Goal: Information Seeking & Learning: Learn about a topic

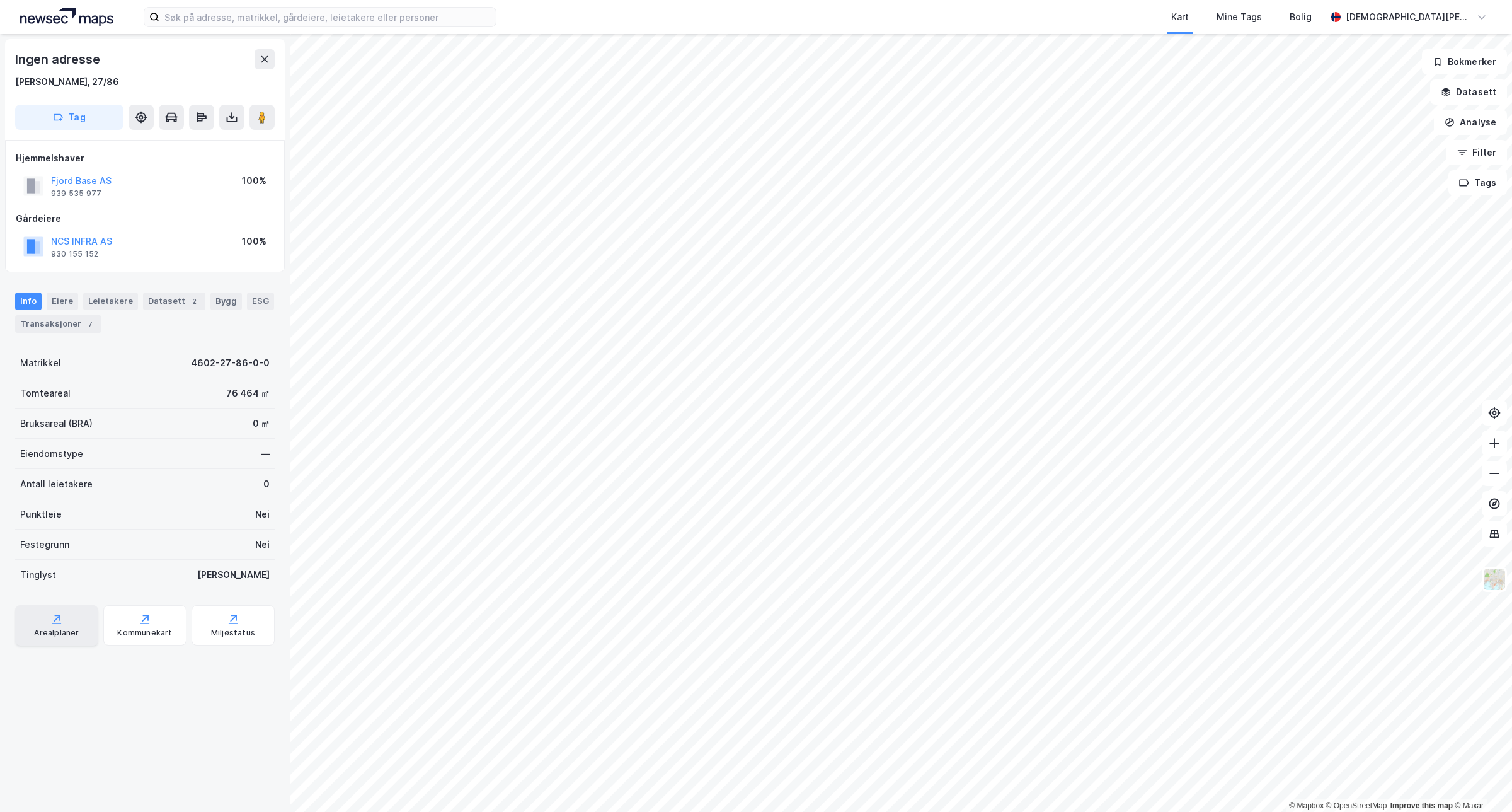
click at [49, 611] on div "Arealplaner" at bounding box center [57, 626] width 83 height 40
click at [0, 0] on button "OI PROPERTIES AS" at bounding box center [0, 0] width 0 height 0
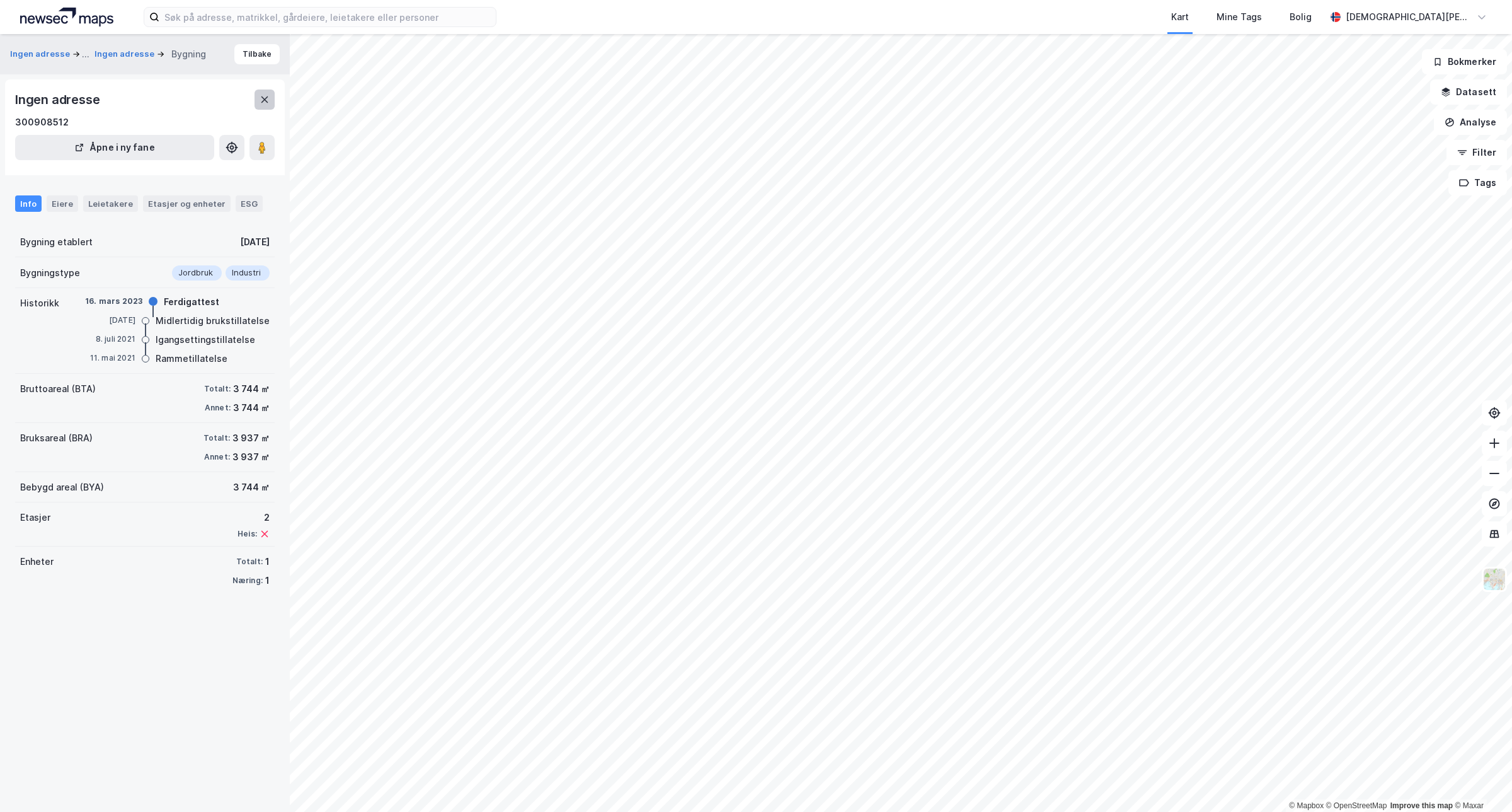
click at [261, 102] on icon at bounding box center [264, 100] width 10 height 10
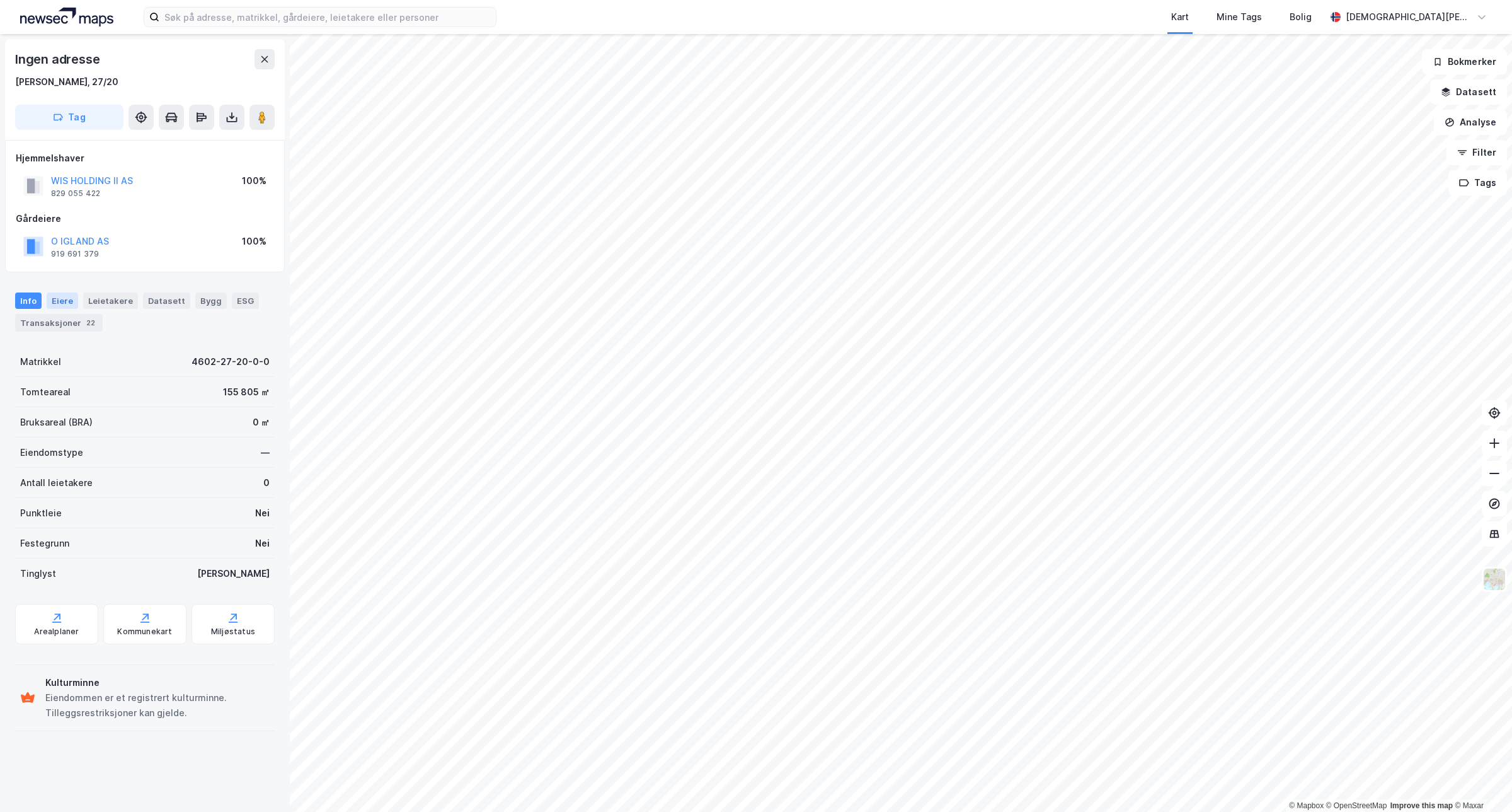
click at [71, 306] on div "Eiere" at bounding box center [62, 300] width 32 height 16
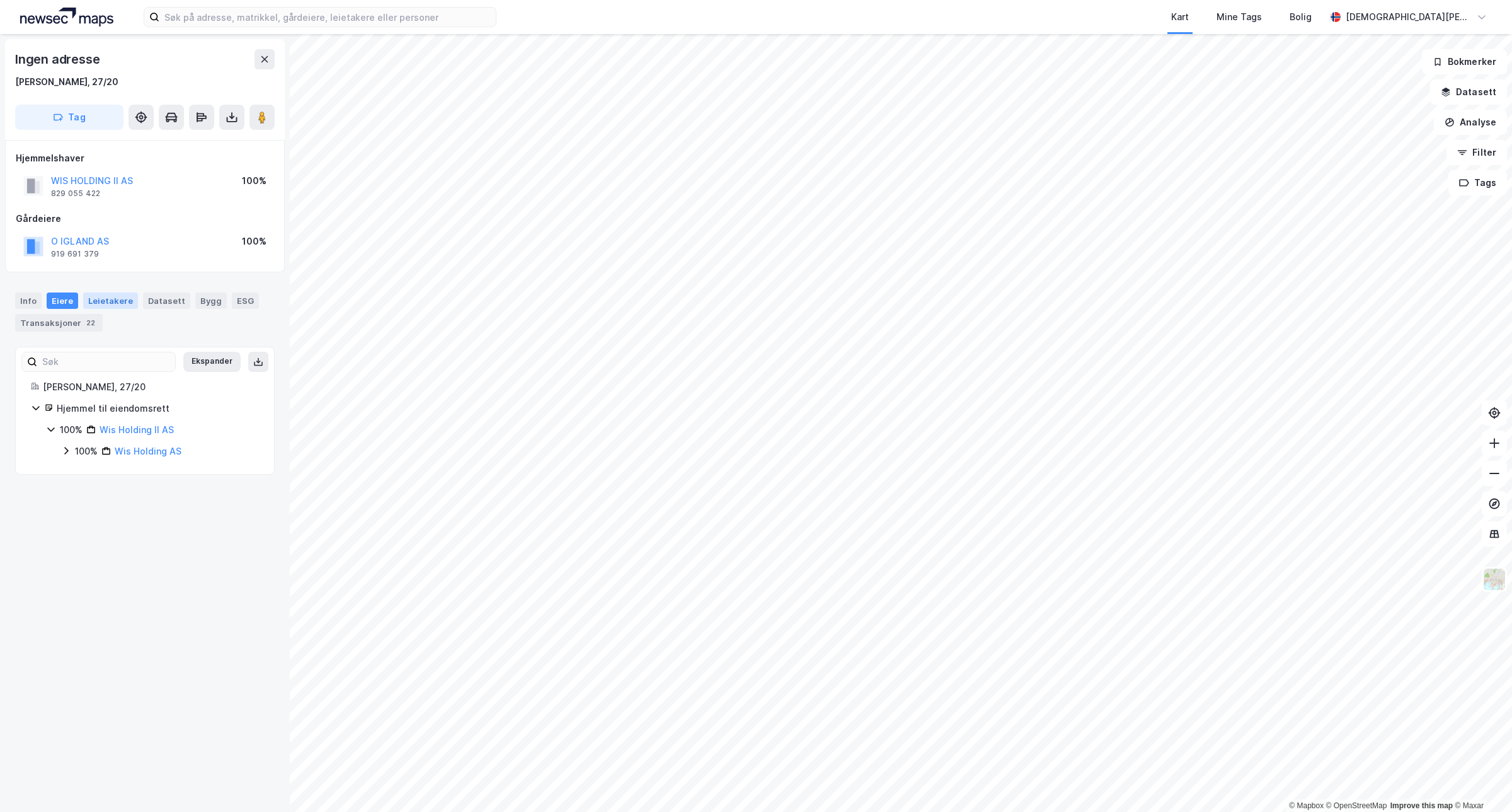
click at [93, 303] on div "Leietakere" at bounding box center [110, 300] width 55 height 16
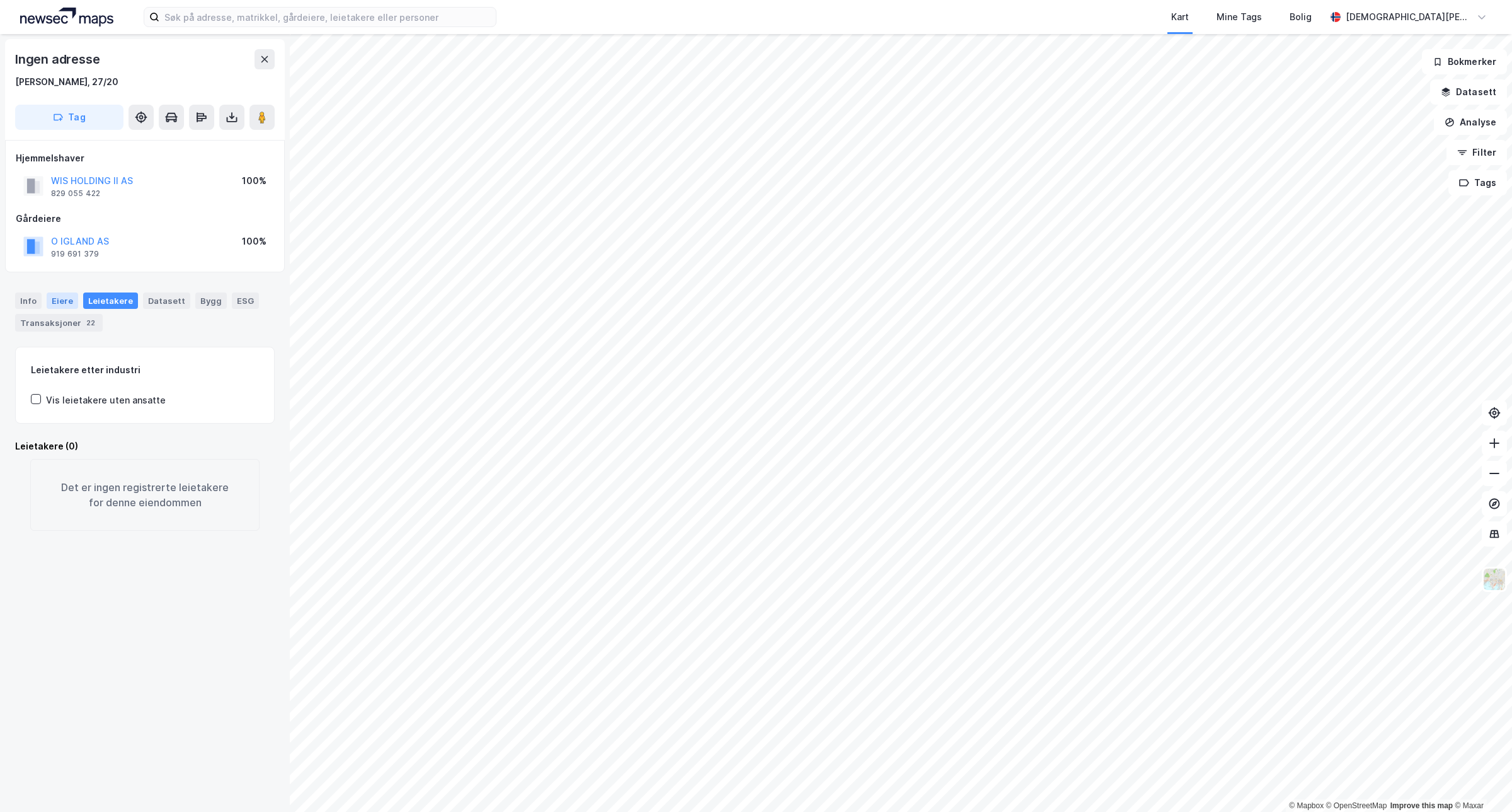
click at [60, 295] on div "Eiere" at bounding box center [62, 300] width 32 height 16
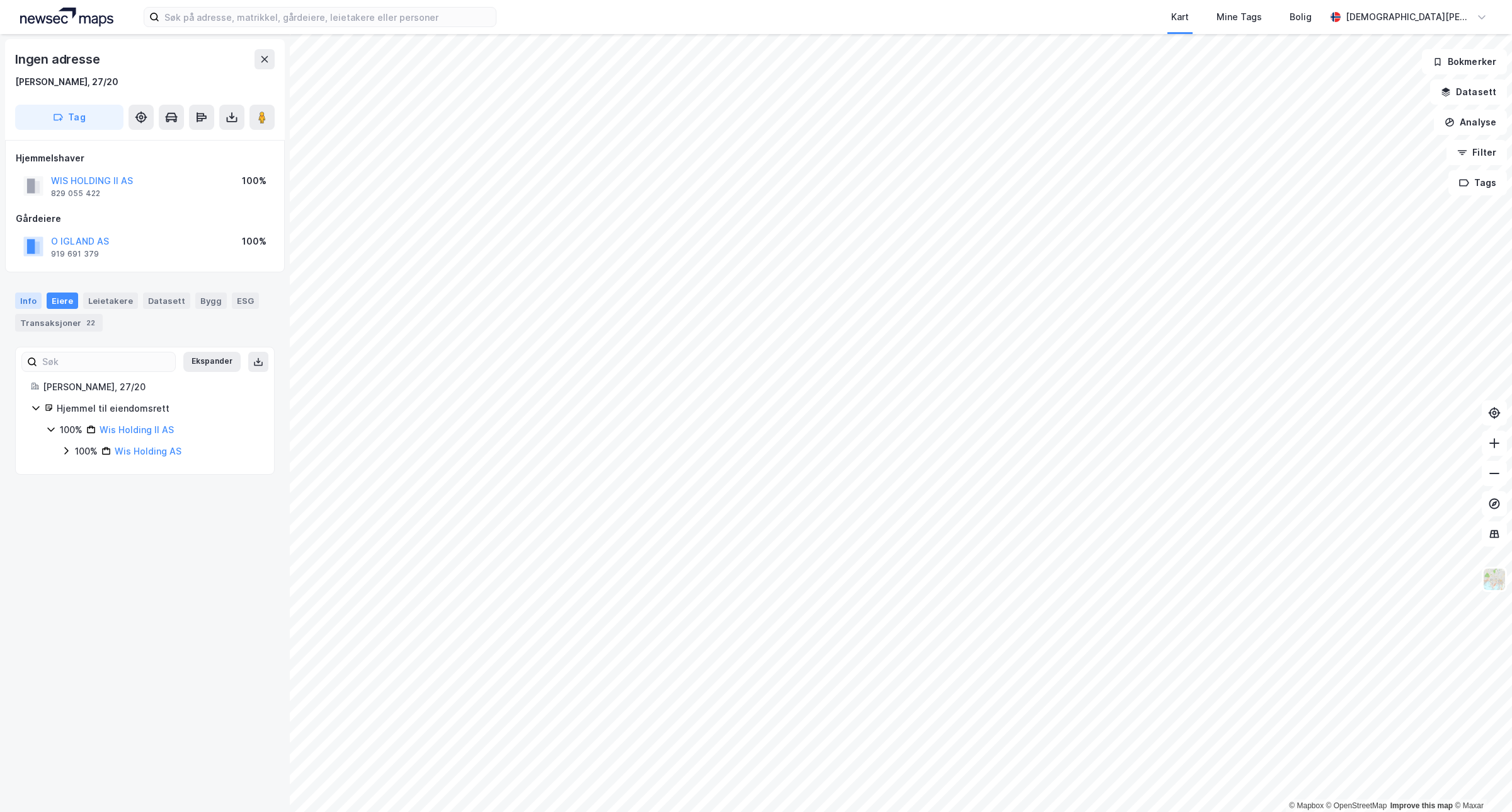
click at [39, 295] on div "Info" at bounding box center [28, 300] width 27 height 16
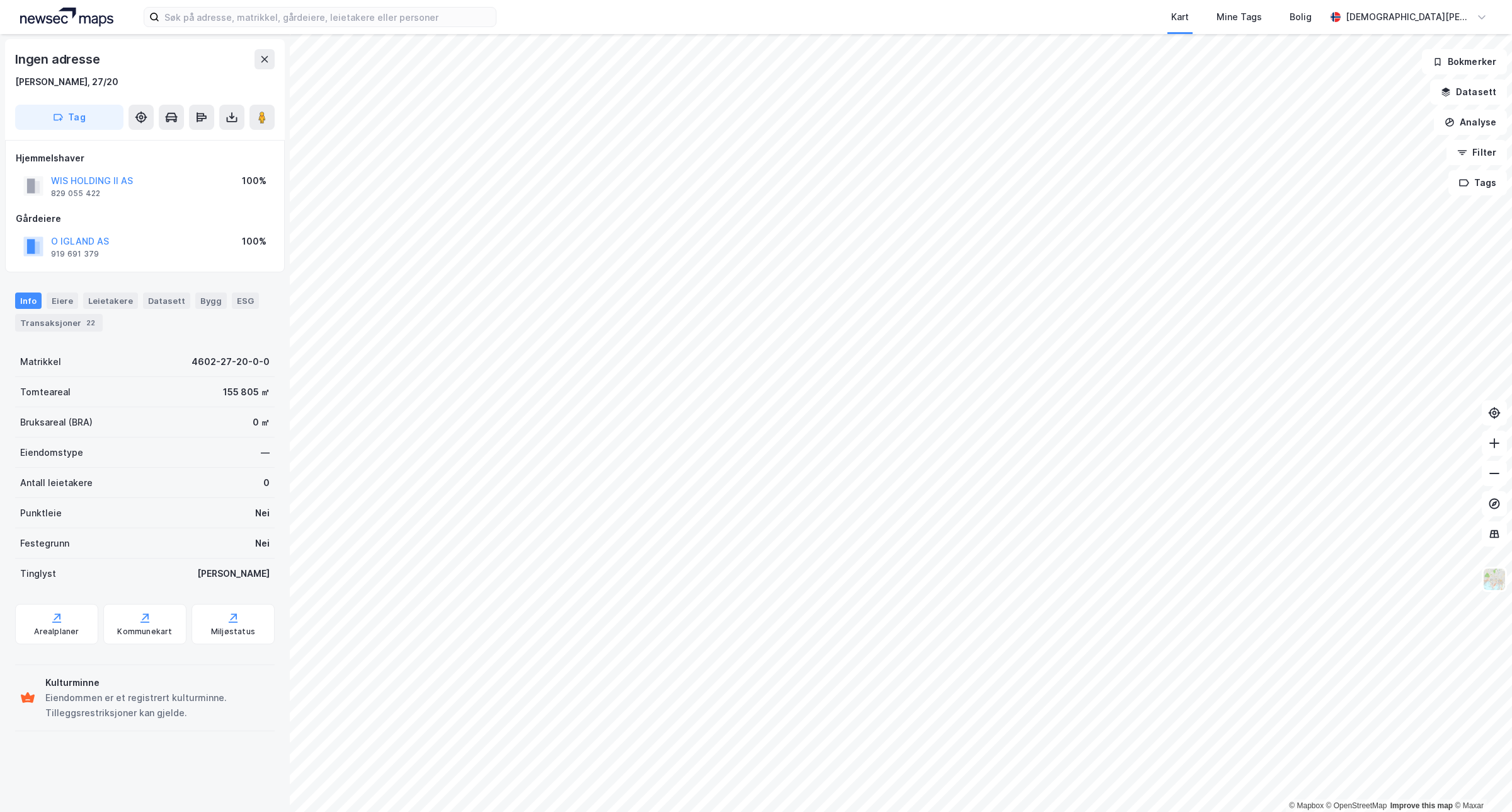
drag, startPoint x: 70, startPoint y: 306, endPoint x: 80, endPoint y: 306, distance: 10.0
click at [70, 306] on div "Eiere" at bounding box center [62, 300] width 32 height 16
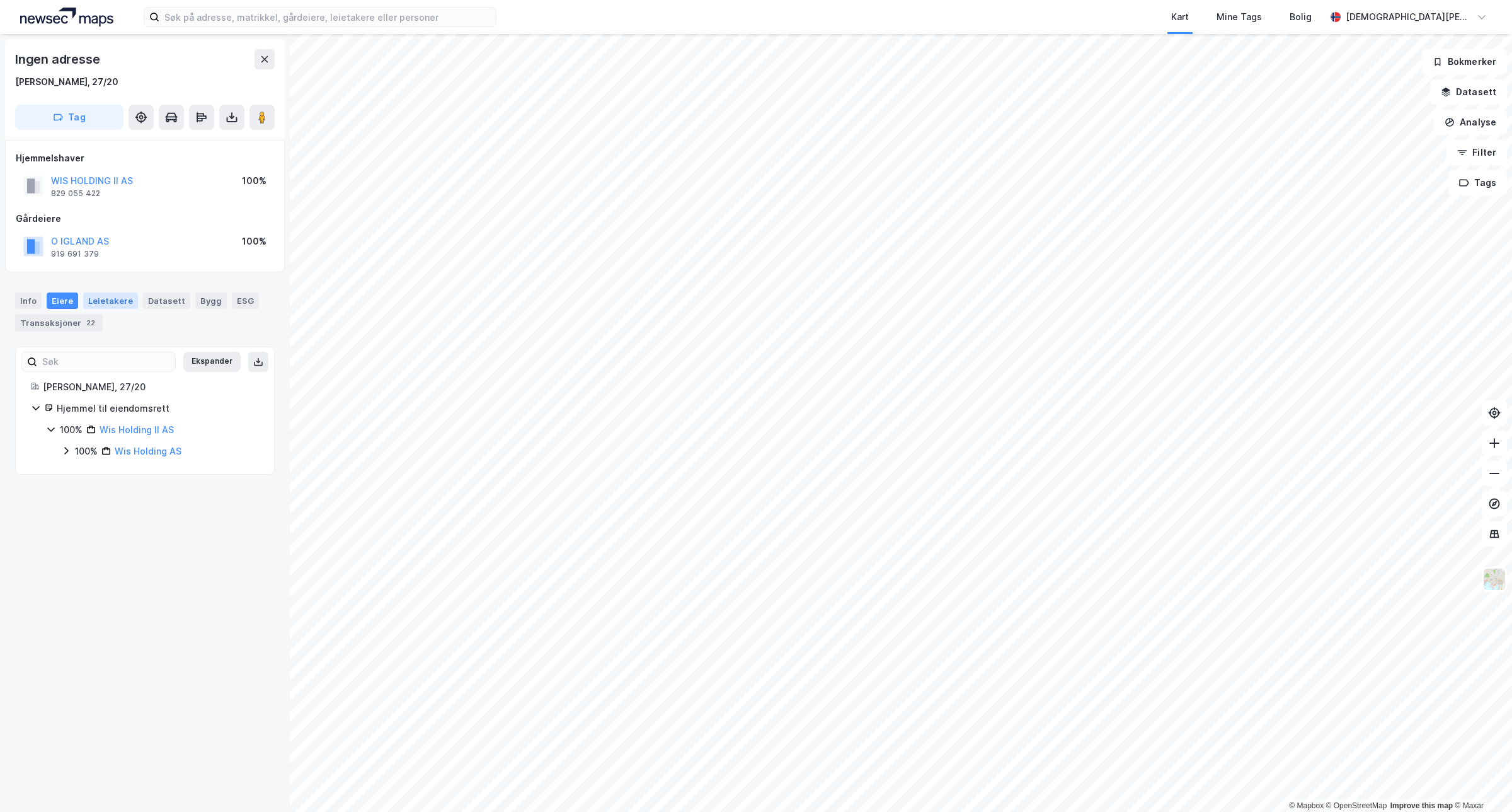
click at [125, 307] on div "Leietakere" at bounding box center [110, 300] width 55 height 16
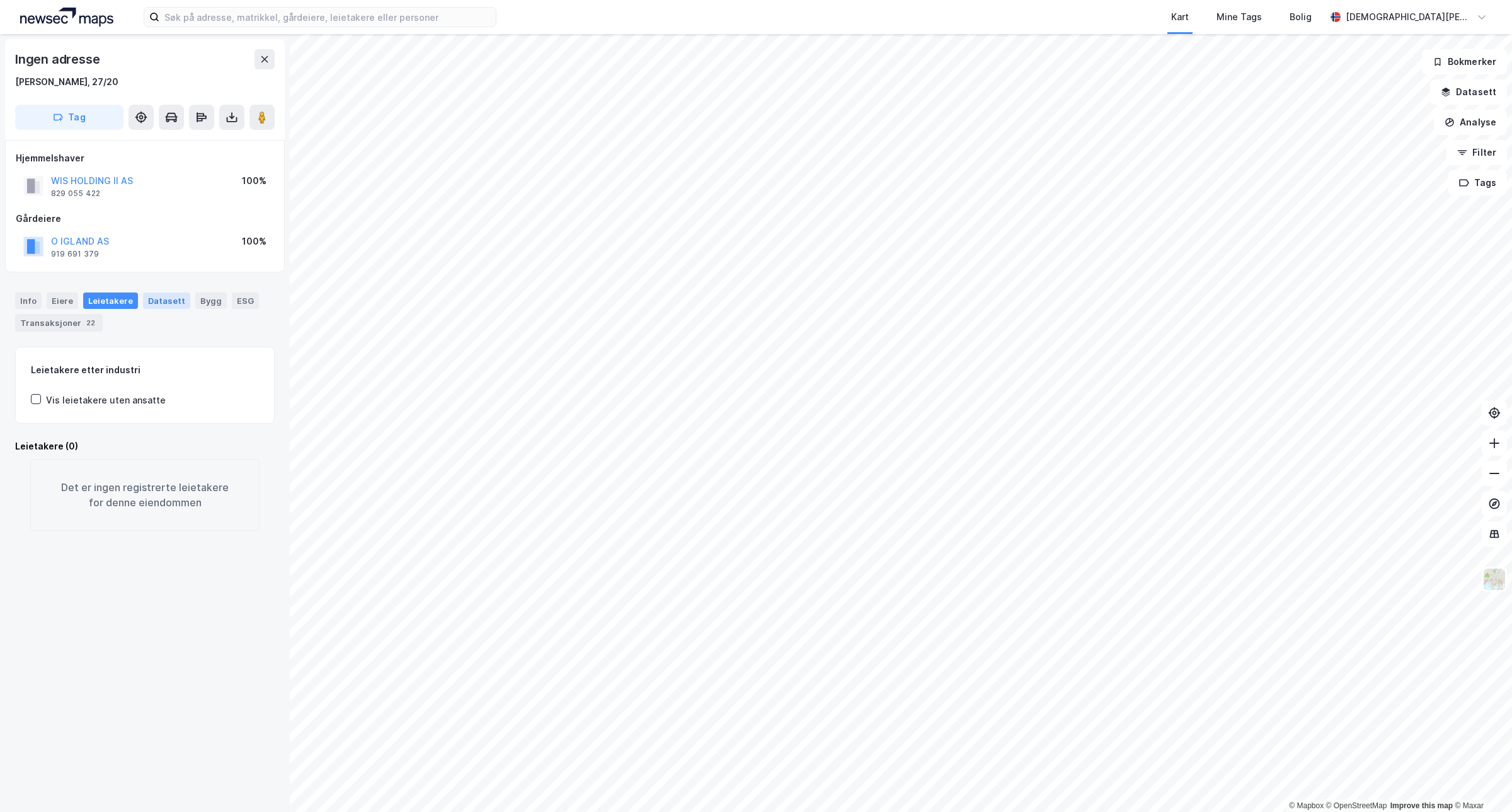
click at [163, 307] on div "Datasett" at bounding box center [167, 300] width 47 height 16
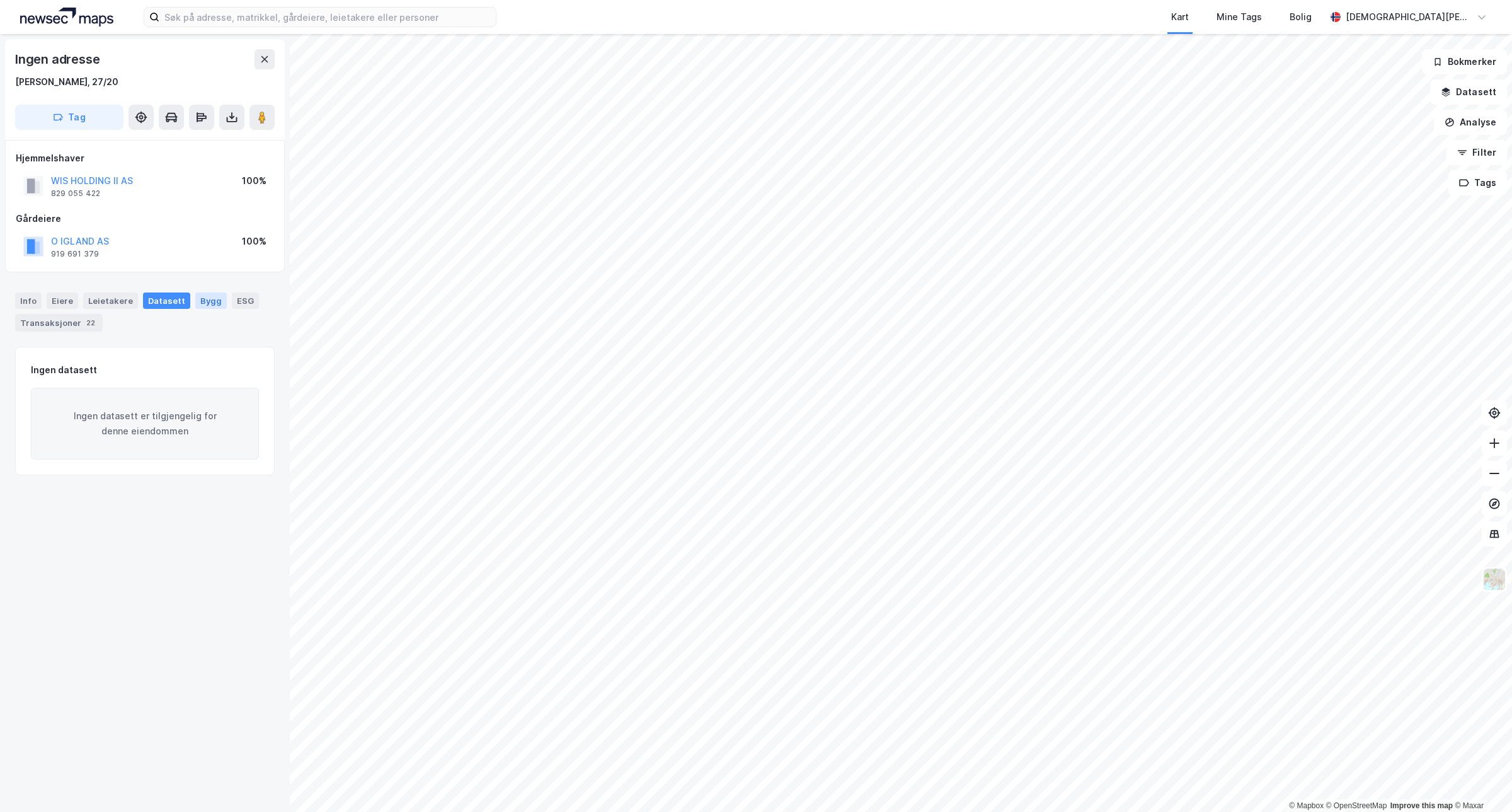
click at [198, 307] on div "Bygg" at bounding box center [211, 300] width 32 height 16
click at [54, 323] on div "Transaksjoner 22" at bounding box center [59, 323] width 87 height 18
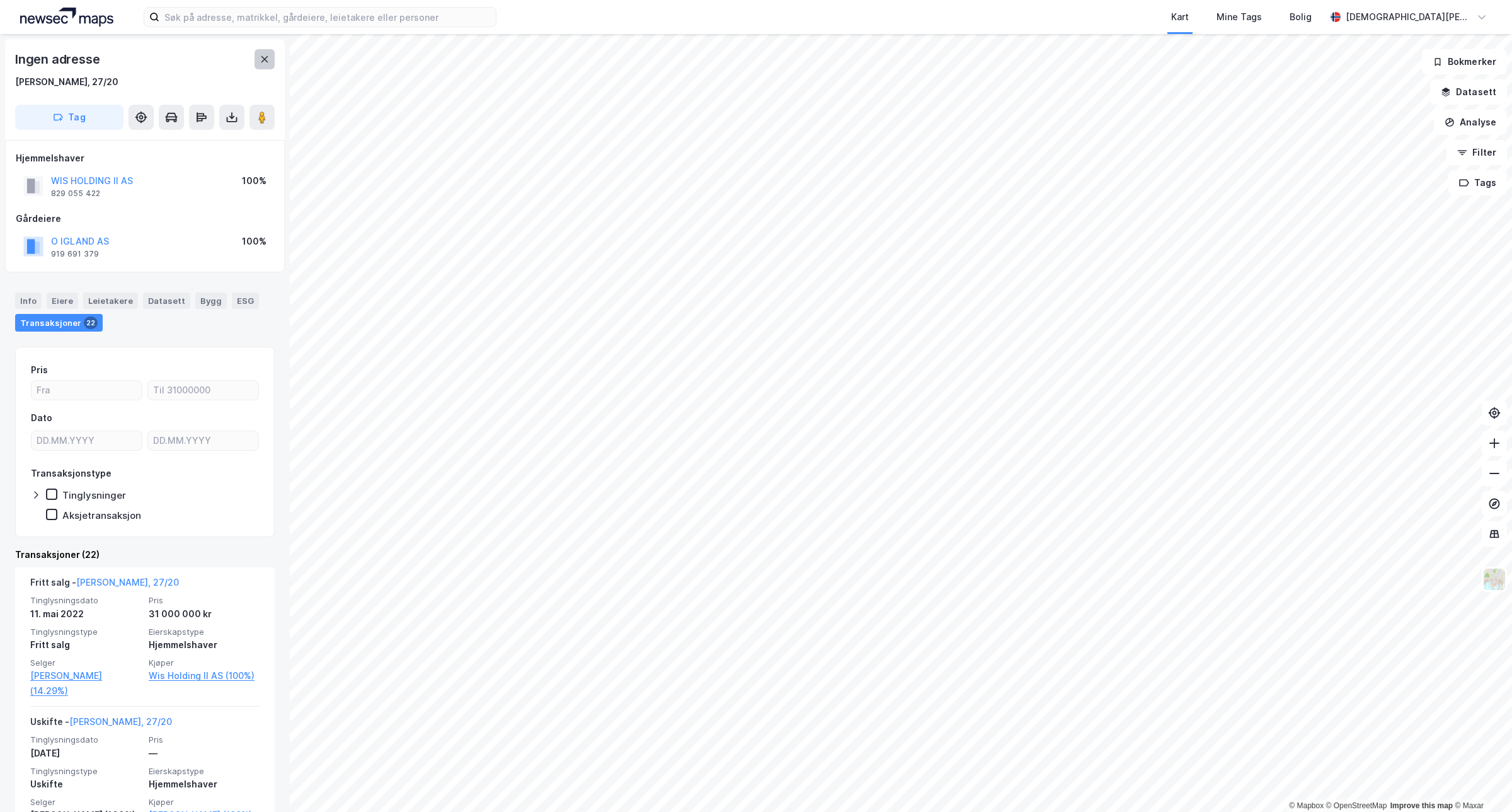
click at [268, 66] on button at bounding box center [264, 59] width 20 height 20
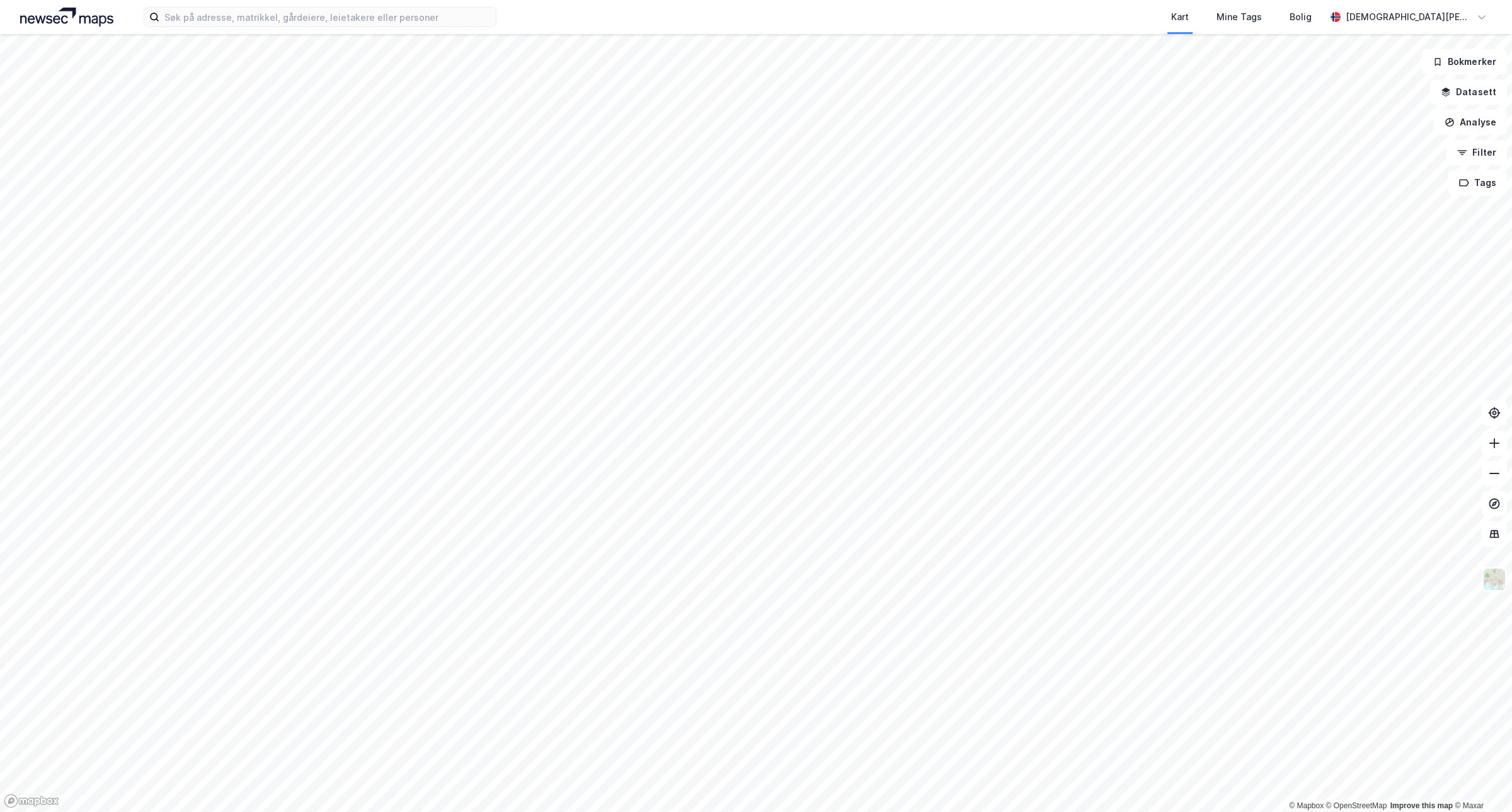
click at [1016, 811] on html "Kart Mine Tags [PERSON_NAME] [PERSON_NAME] © Mapbox © OpenStreetMap Improve thi…" at bounding box center [756, 406] width 1512 height 812
click at [820, 811] on html "Kart Mine Tags [PERSON_NAME] [PERSON_NAME] © Mapbox © OpenStreetMap Improve thi…" at bounding box center [756, 406] width 1512 height 812
click at [398, 13] on input at bounding box center [328, 17] width 337 height 19
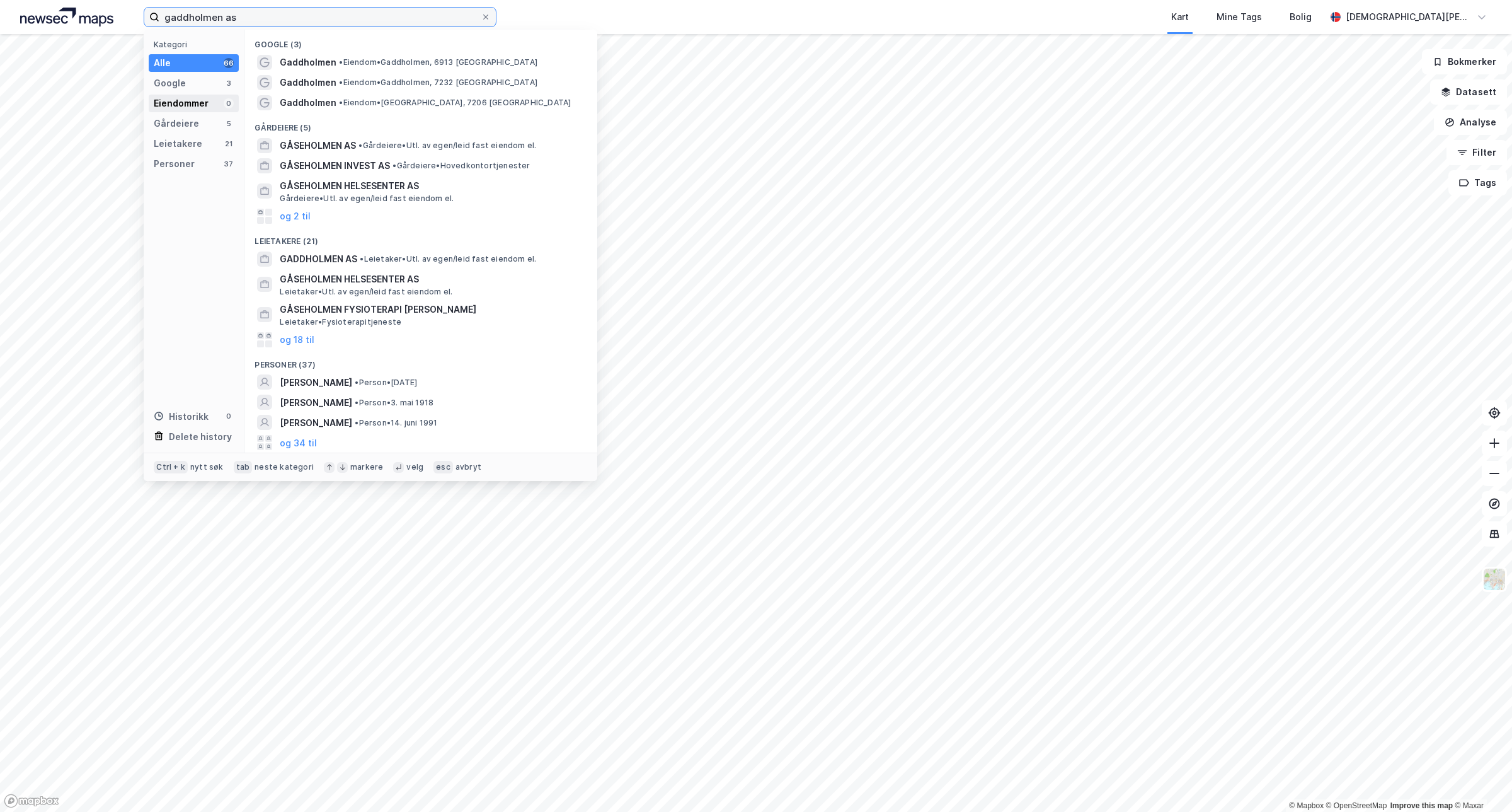
type input "gaddholmen as"
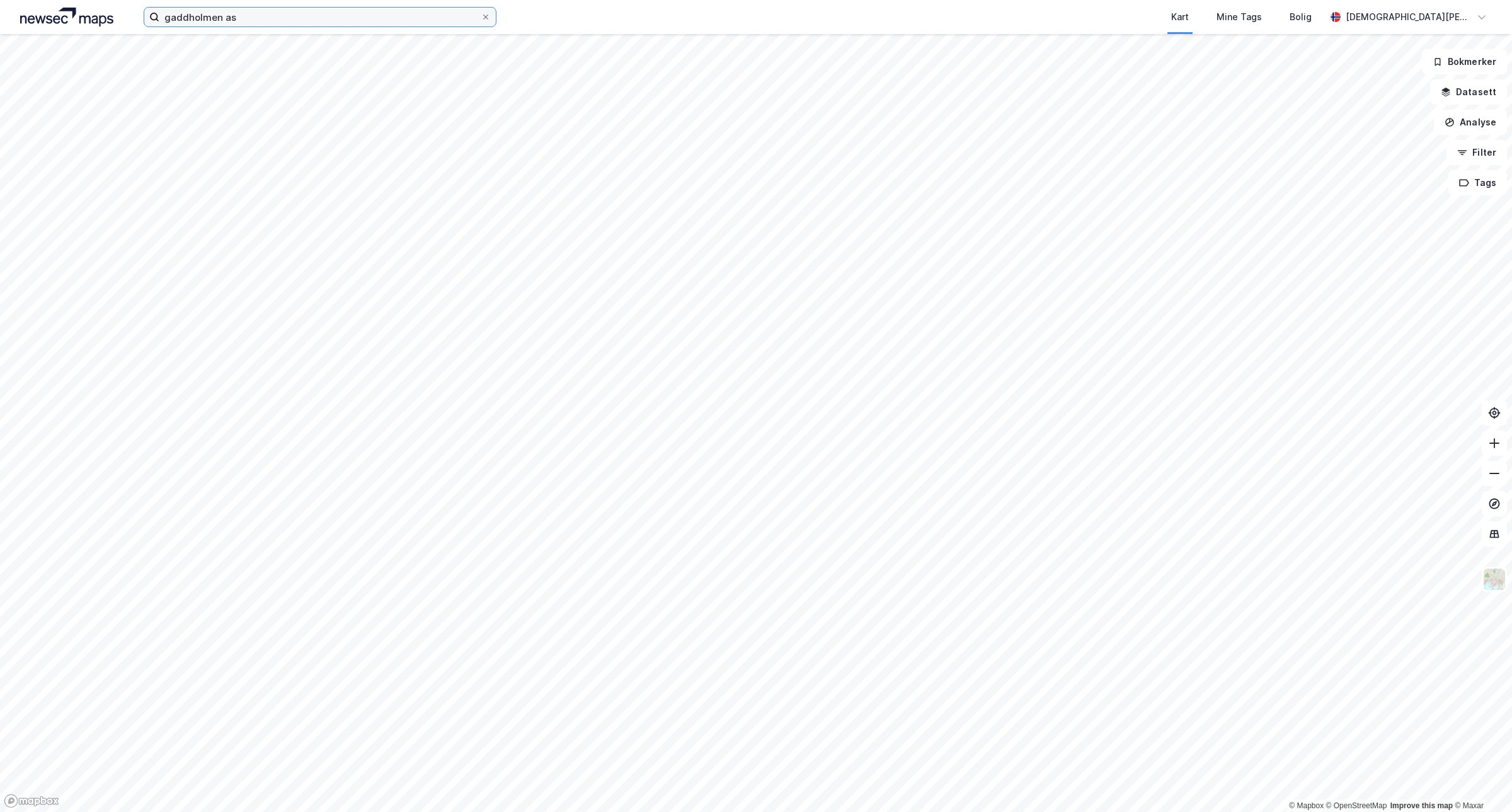
click at [255, 14] on input "gaddholmen as" at bounding box center [320, 17] width 322 height 19
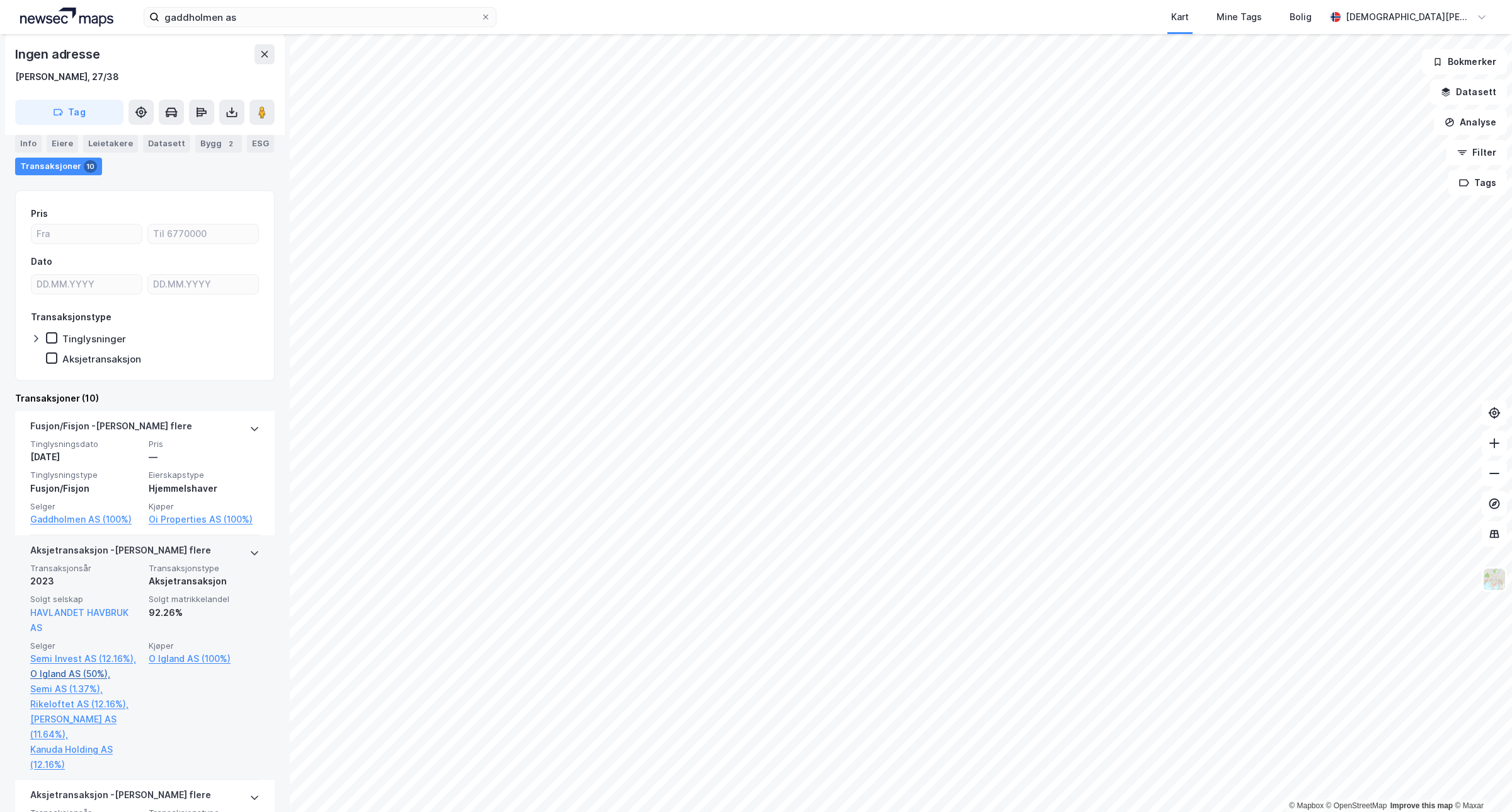
scroll to position [237, 0]
